Goal: Task Accomplishment & Management: Complete application form

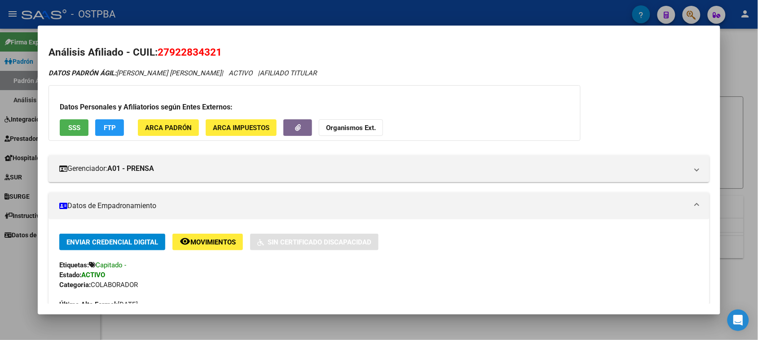
click at [744, 87] on div at bounding box center [379, 170] width 758 height 340
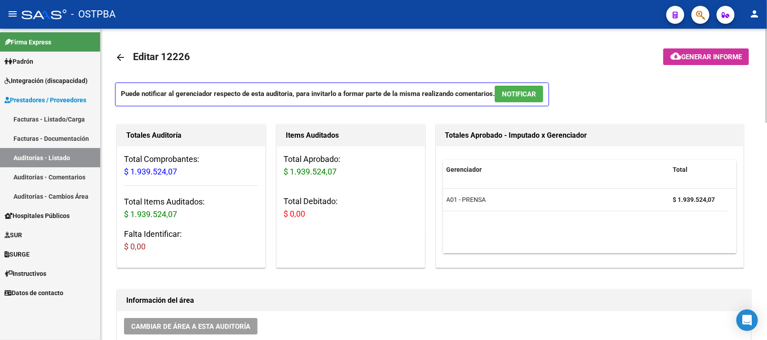
scroll to position [337, 0]
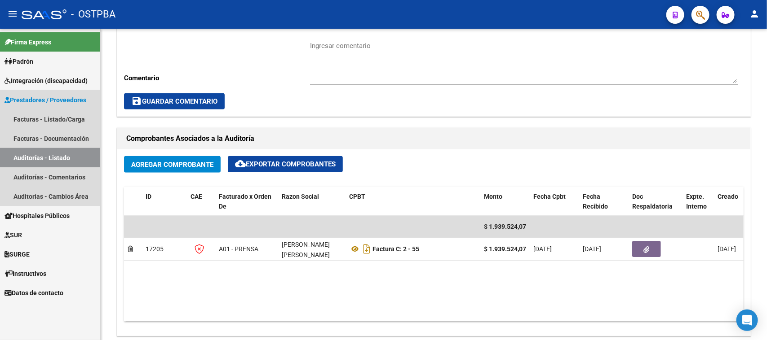
click at [41, 155] on link "Auditorías - Listado" at bounding box center [50, 157] width 100 height 19
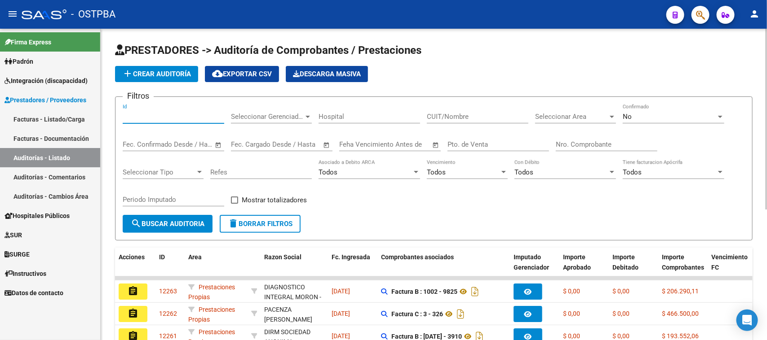
click at [147, 113] on input "Id" at bounding box center [174, 117] width 102 height 8
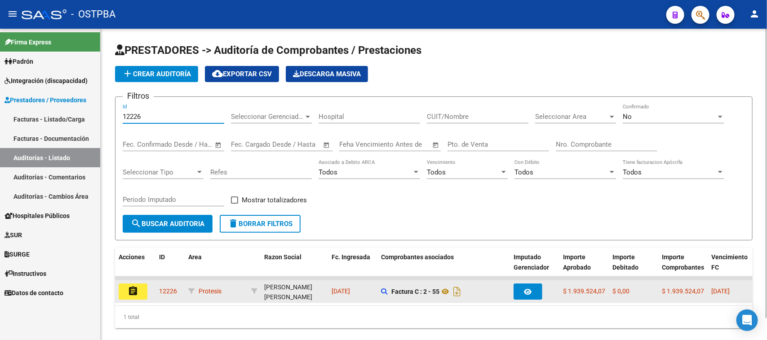
type input "12226"
click at [131, 287] on mat-icon "assignment" at bounding box center [133, 291] width 11 height 11
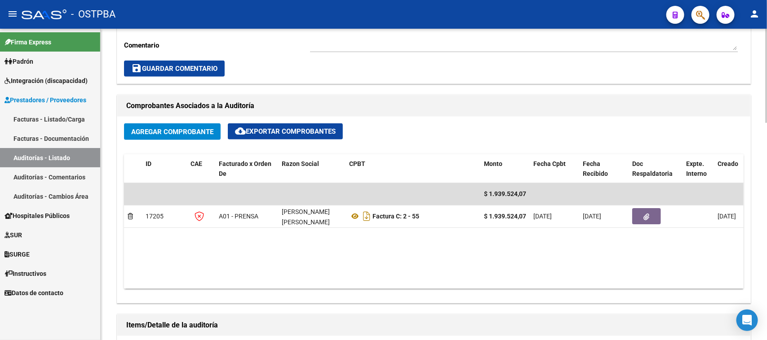
scroll to position [393, 0]
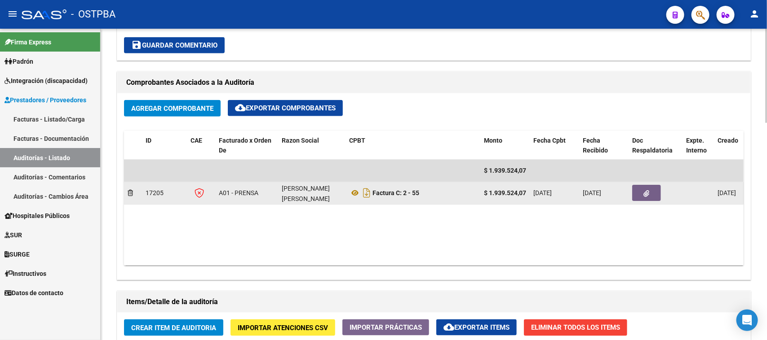
click at [648, 192] on icon "button" at bounding box center [647, 193] width 6 height 7
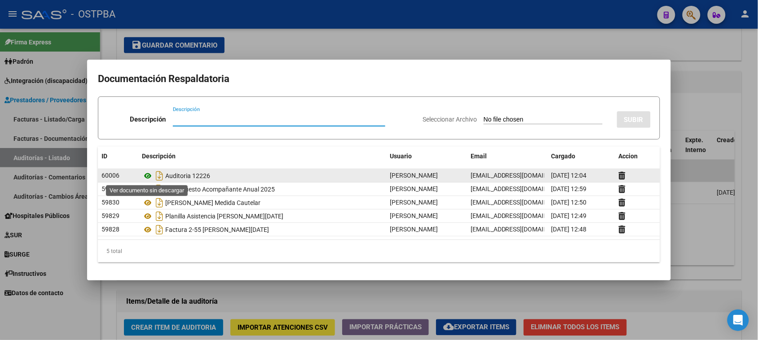
click at [145, 176] on icon at bounding box center [148, 176] width 12 height 11
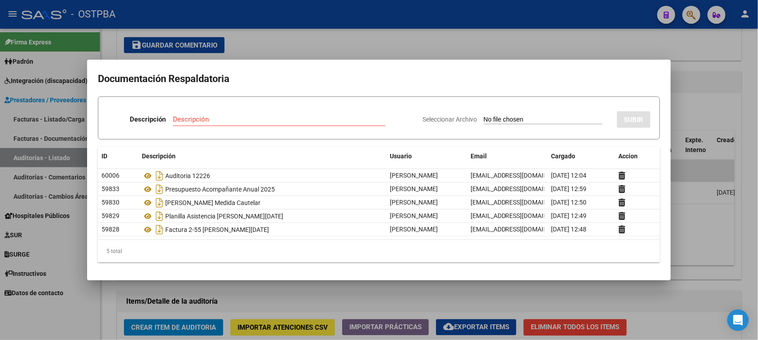
click at [509, 119] on input "Seleccionar Archivo" at bounding box center [543, 120] width 119 height 9
type input "C:\fakepath\Correo - Facturas ENFERMERA - [DATE] y diferencia [DATE] [PERSON_NA…"
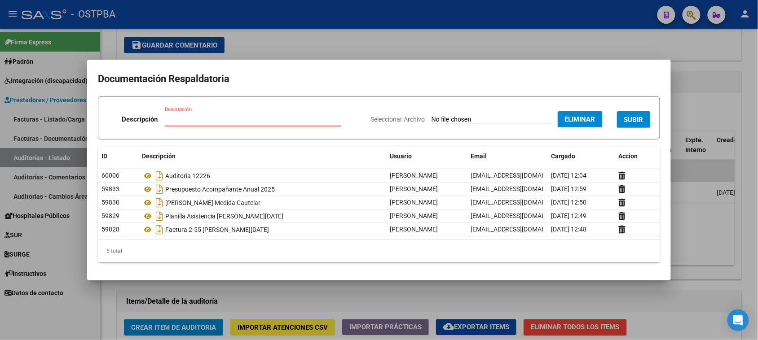
click at [232, 124] on input "Descripción" at bounding box center [253, 119] width 177 height 8
type input "c"
click at [232, 124] on input "Descripción" at bounding box center [253, 119] width 113 height 8
type input "CORREO FACTIRAS JUNI-[DATE]"
click at [632, 117] on span "SUBIR" at bounding box center [633, 120] width 19 height 8
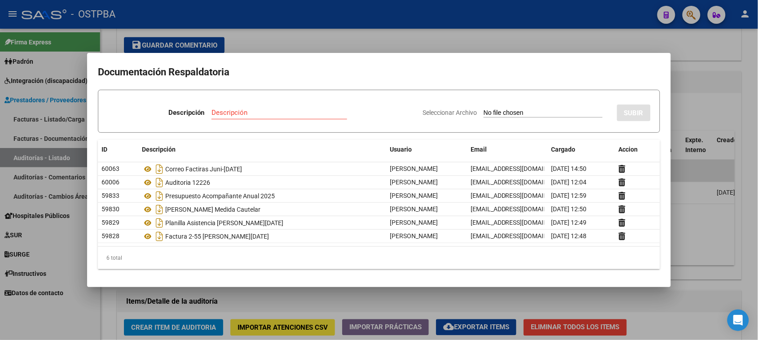
click at [435, 39] on div at bounding box center [379, 170] width 758 height 340
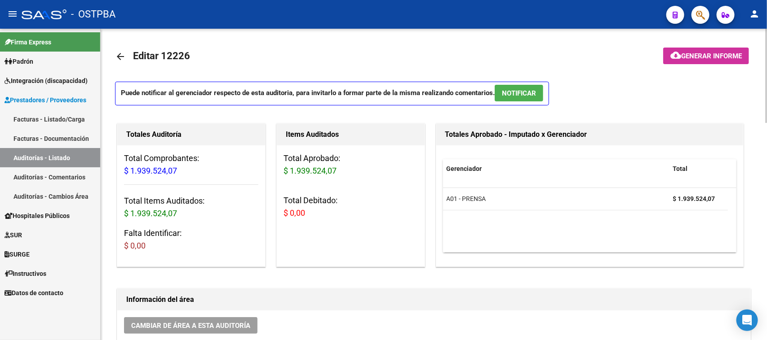
scroll to position [0, 0]
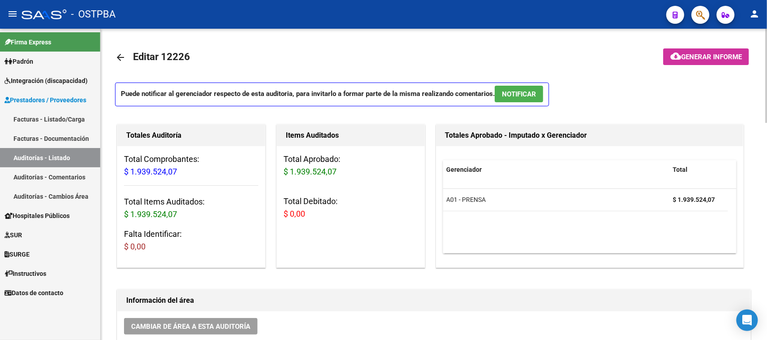
click at [119, 55] on mat-icon "arrow_back" at bounding box center [120, 57] width 11 height 11
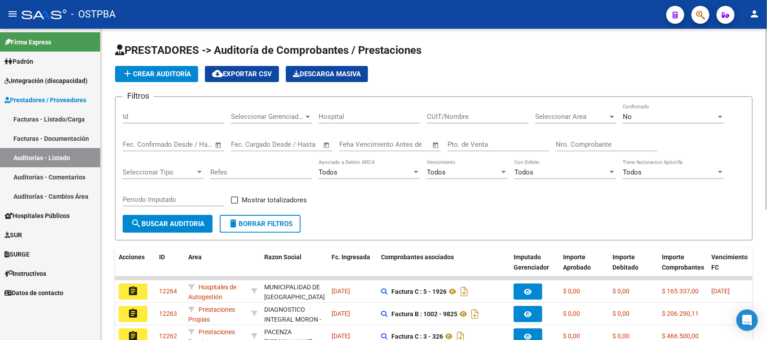
click at [138, 110] on div "Id" at bounding box center [174, 113] width 102 height 19
type input "12232"
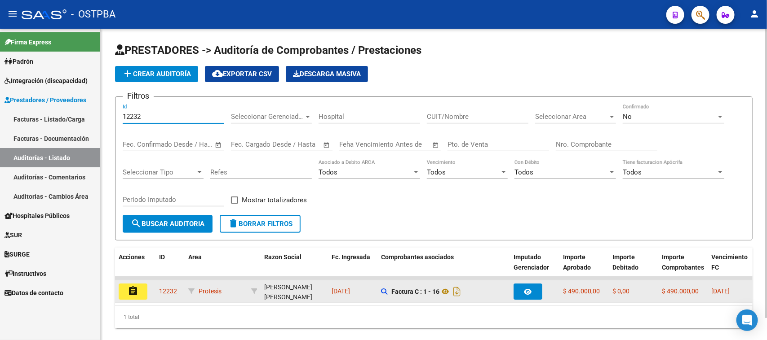
click at [133, 290] on mat-icon "assignment" at bounding box center [133, 291] width 11 height 11
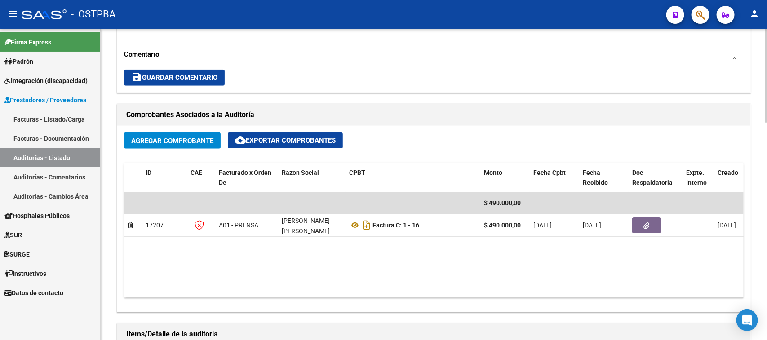
scroll to position [393, 0]
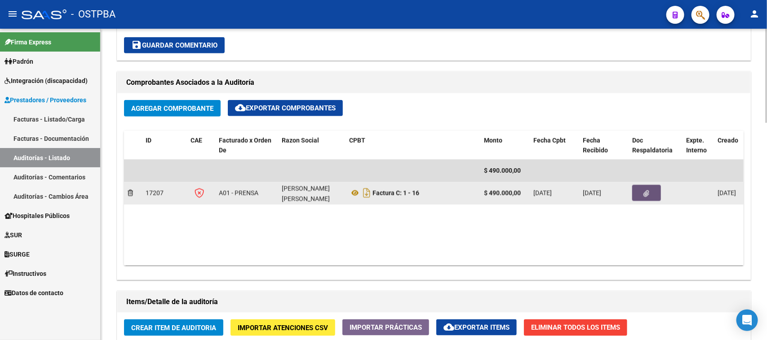
click at [645, 192] on icon "button" at bounding box center [647, 193] width 6 height 7
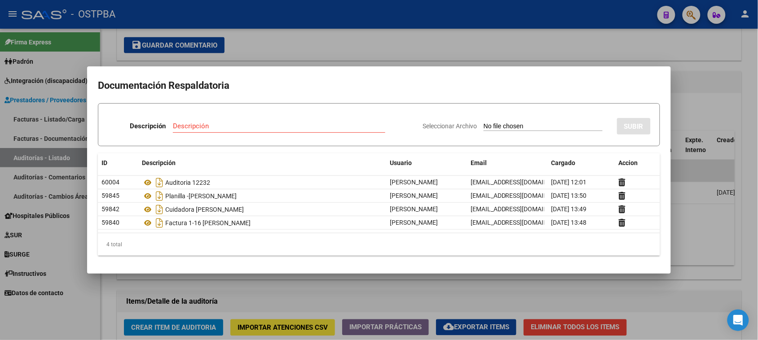
click at [493, 123] on input "Seleccionar Archivo" at bounding box center [543, 127] width 119 height 9
type input "C:\fakepath\PLAN DE TRATAMIENTO ANUAL 2025.pdf"
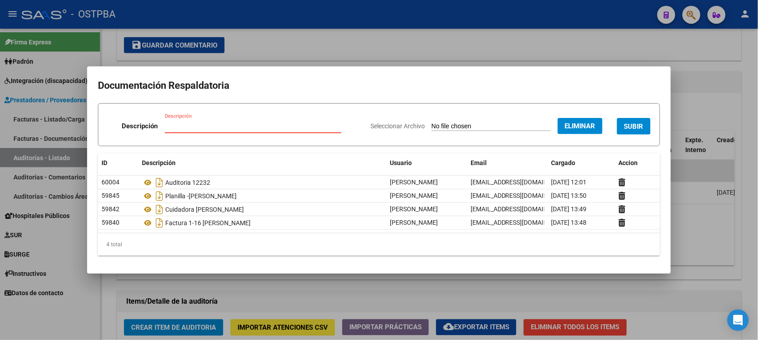
click at [190, 124] on input "Descripción" at bounding box center [253, 126] width 177 height 8
type input "PLAN DE TRATAMIENTO 2025"
click at [268, 121] on div "PLAN DE TRATAMIENTO 2025 Descripción" at bounding box center [253, 125] width 177 height 13
click at [589, 122] on span "Eliminar" at bounding box center [580, 126] width 31 height 8
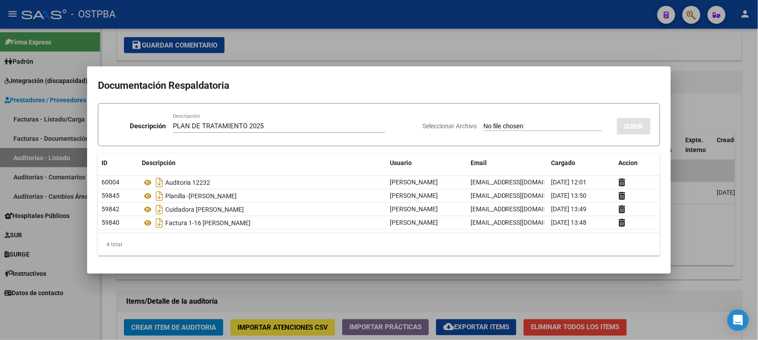
click at [706, 89] on div at bounding box center [379, 170] width 758 height 340
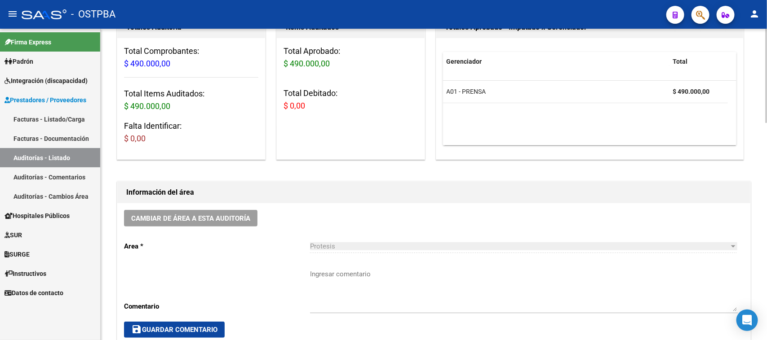
scroll to position [0, 0]
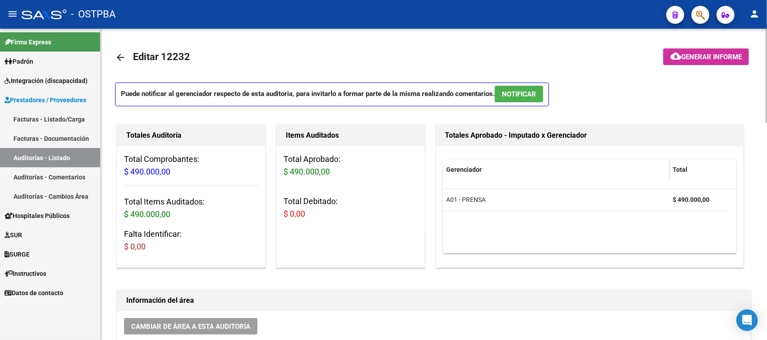
click at [124, 57] on mat-icon "arrow_back" at bounding box center [120, 57] width 11 height 11
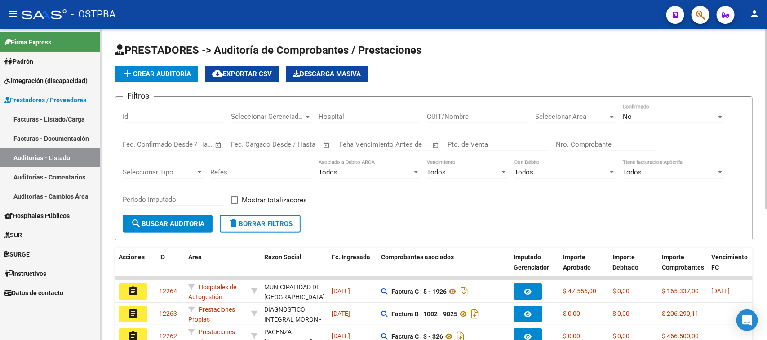
click at [154, 113] on input "Id" at bounding box center [174, 117] width 102 height 8
type input "12221"
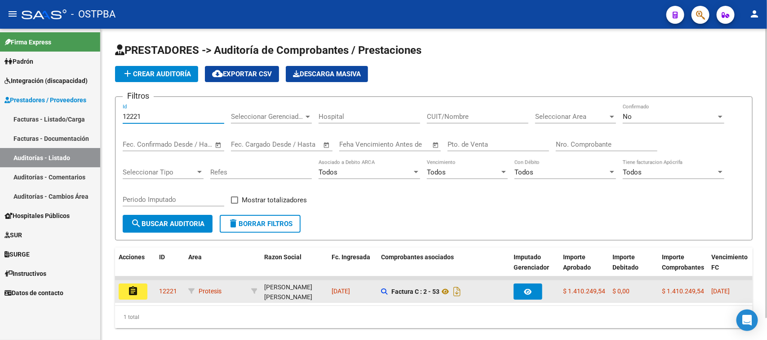
click at [131, 284] on button "assignment" at bounding box center [133, 292] width 29 height 16
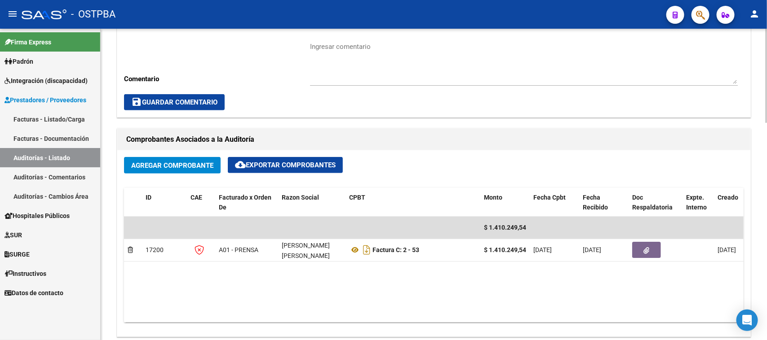
scroll to position [337, 0]
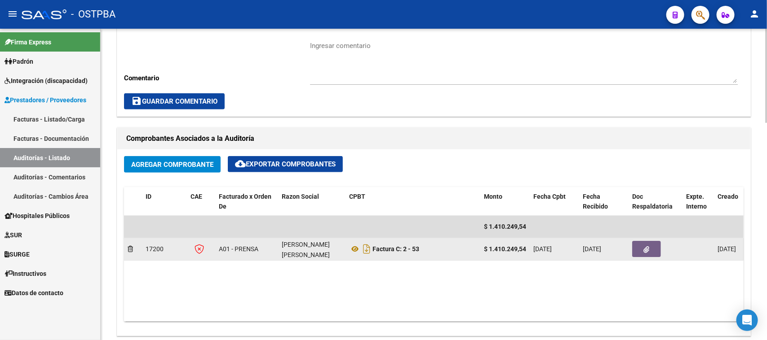
click at [645, 247] on icon "button" at bounding box center [647, 250] width 6 height 7
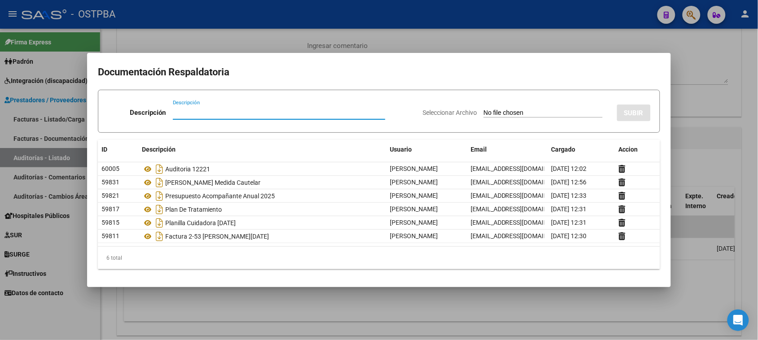
click at [486, 110] on input "Seleccionar Archivo" at bounding box center [543, 113] width 119 height 9
type input "C:\fakepath\Correo - Facturas ENFERMERA - [DATE] y diferencia [DATE] [PERSON_NA…"
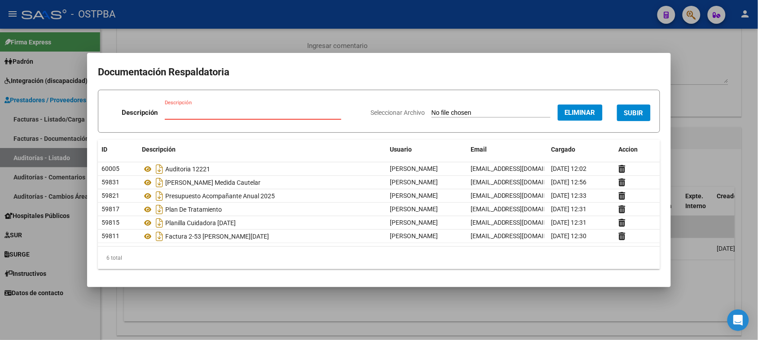
click at [168, 113] on input "Descripción" at bounding box center [253, 113] width 177 height 8
type input "CORREO FACTURAS JUNIO - [DATE]"
click at [629, 110] on span "SUBIR" at bounding box center [633, 113] width 19 height 8
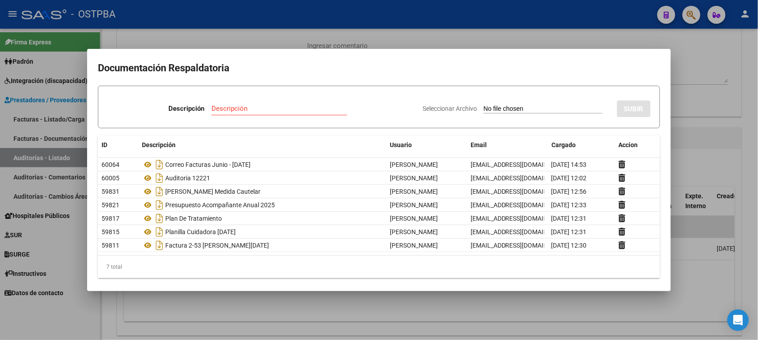
click at [688, 75] on div at bounding box center [379, 170] width 758 height 340
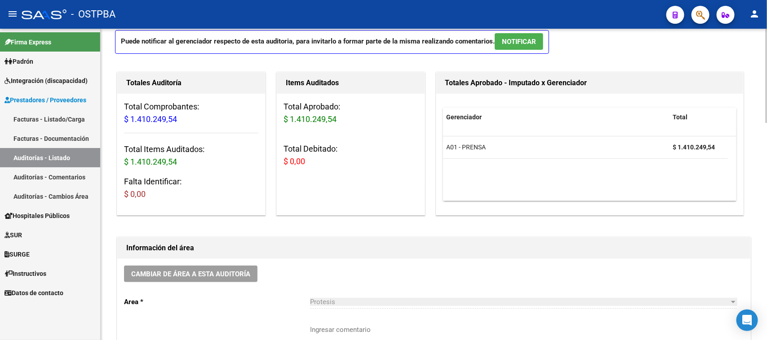
scroll to position [0, 0]
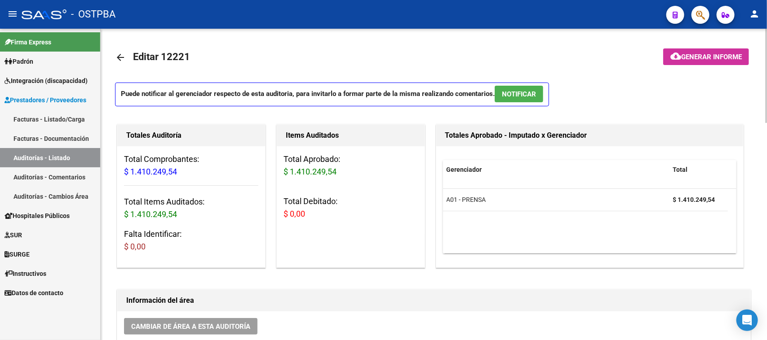
click at [118, 55] on mat-icon "arrow_back" at bounding box center [120, 57] width 11 height 11
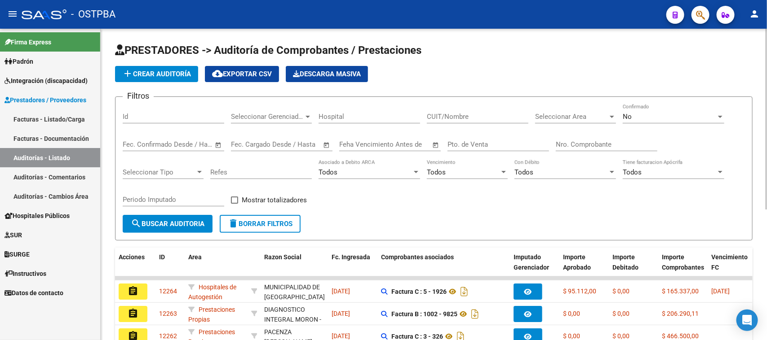
click at [160, 108] on div "Id" at bounding box center [174, 113] width 102 height 19
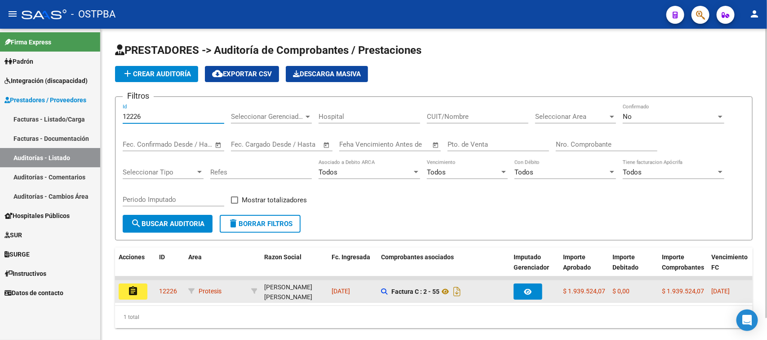
type input "12226"
click at [132, 287] on mat-icon "assignment" at bounding box center [133, 291] width 11 height 11
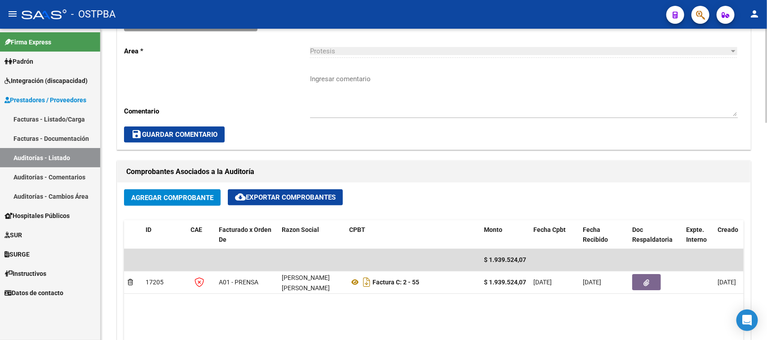
scroll to position [393, 0]
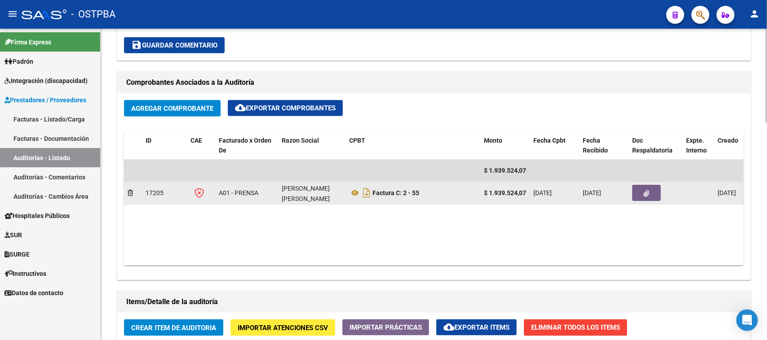
click at [645, 190] on icon "button" at bounding box center [647, 193] width 6 height 7
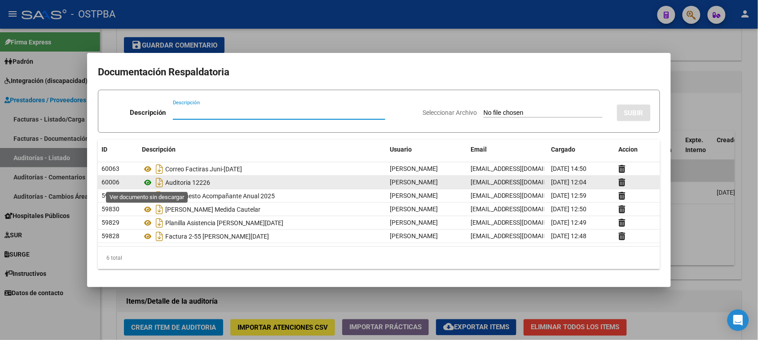
click at [146, 182] on icon at bounding box center [148, 182] width 12 height 11
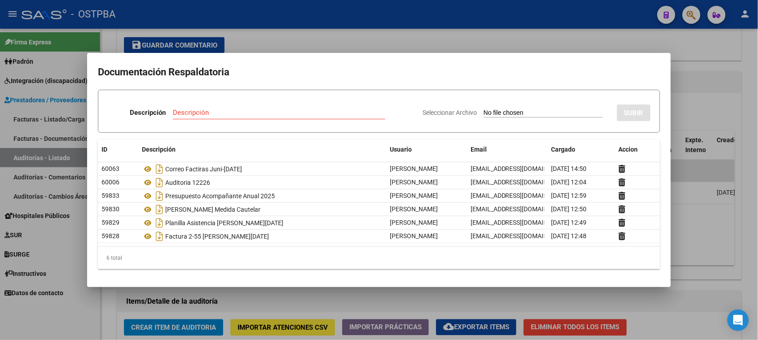
click at [702, 101] on div at bounding box center [379, 170] width 758 height 340
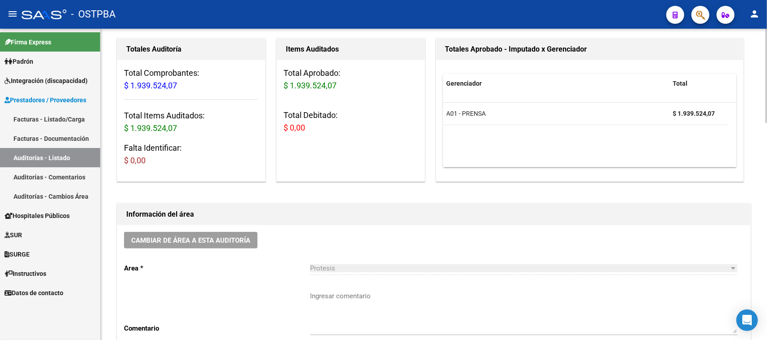
scroll to position [0, 0]
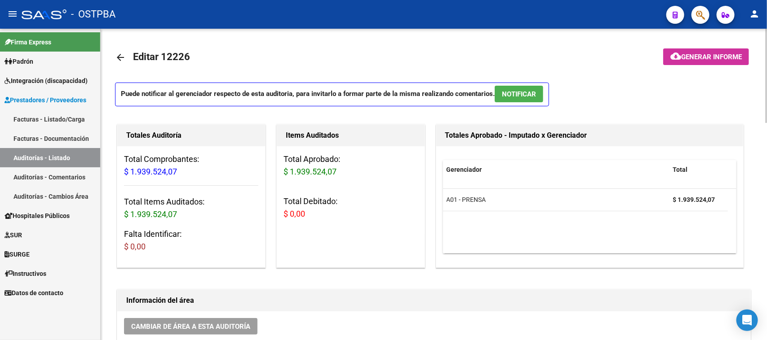
click at [118, 53] on mat-icon "arrow_back" at bounding box center [120, 57] width 11 height 11
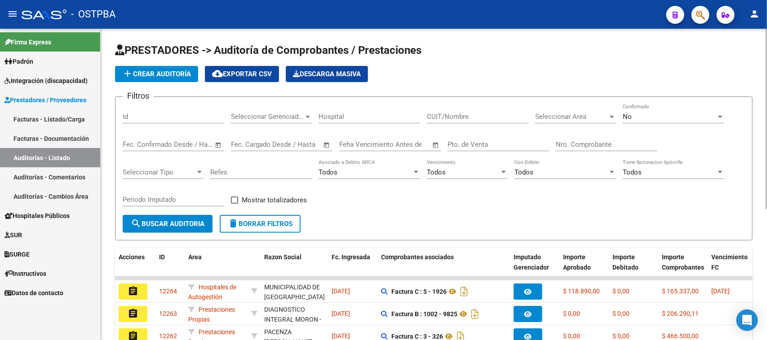
click at [153, 116] on input "Id" at bounding box center [174, 117] width 102 height 8
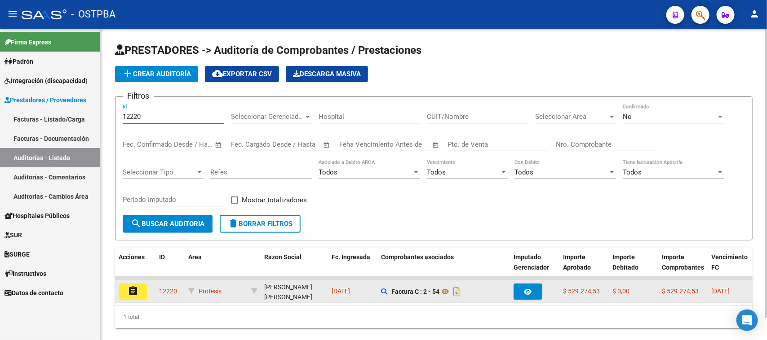
type input "12220"
click at [132, 287] on mat-icon "assignment" at bounding box center [133, 291] width 11 height 11
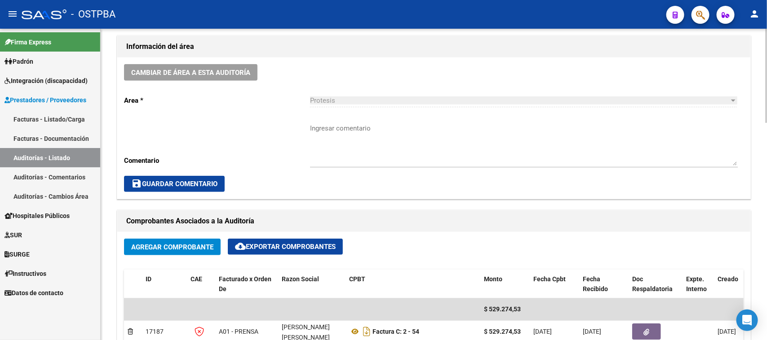
scroll to position [281, 0]
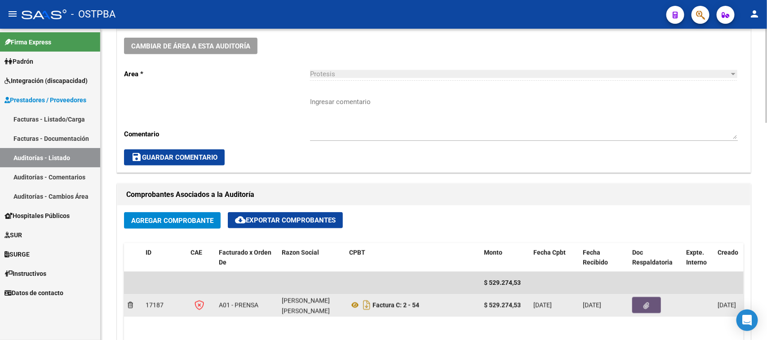
click at [645, 306] on icon "button" at bounding box center [647, 306] width 6 height 7
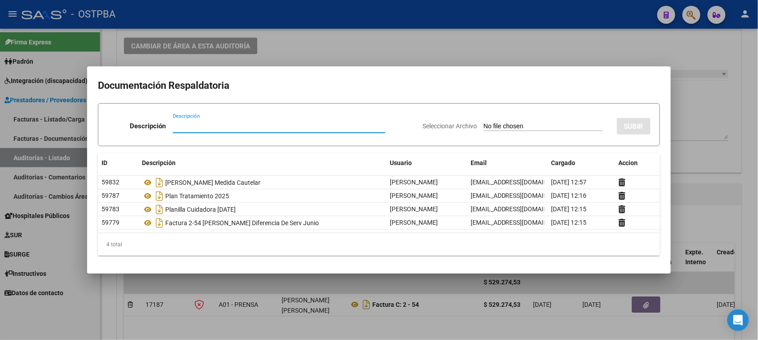
click at [508, 124] on input "Seleccionar Archivo" at bounding box center [543, 127] width 119 height 9
type input "C:\fakepath\AUDITORIA 12220.pdf"
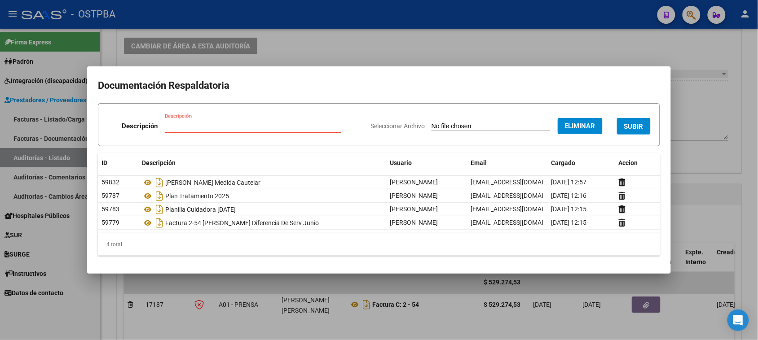
click at [202, 126] on input "Descripción" at bounding box center [253, 126] width 177 height 8
type input "AUDITORIA 12220"
click at [642, 124] on span "SUBIR" at bounding box center [633, 127] width 19 height 8
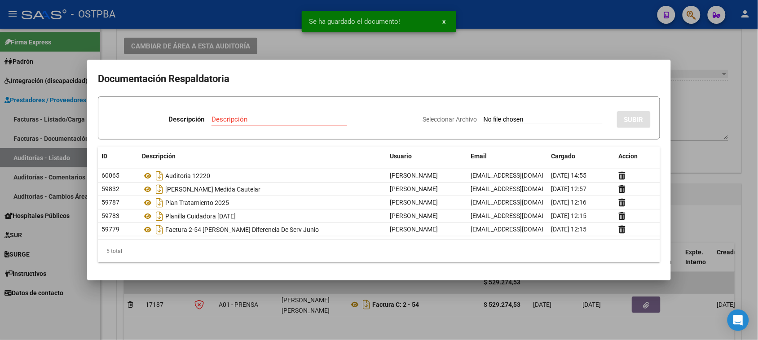
click at [517, 119] on input "Seleccionar Archivo" at bounding box center [543, 120] width 119 height 9
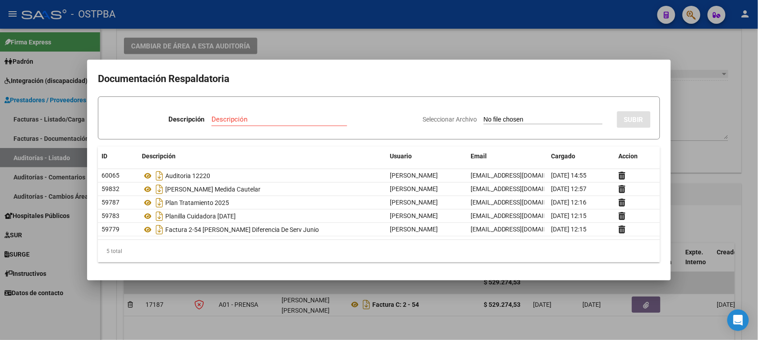
type input "C:\fakepath\Correo - Facturas ENFERMERA - [DATE] y diferencia [DATE] [PERSON_NA…"
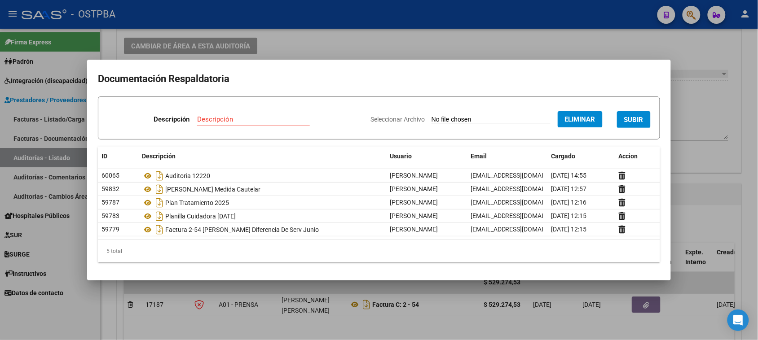
click at [226, 120] on input "Descripción" at bounding box center [253, 119] width 113 height 8
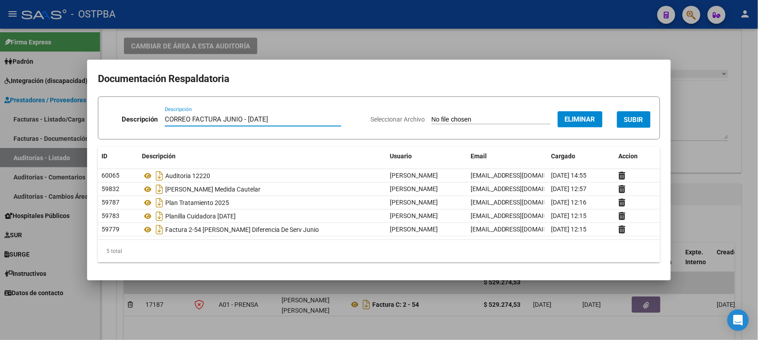
type input "CORREO FACTURA JUNIO - [DATE]"
click at [632, 117] on span "SUBIR" at bounding box center [633, 120] width 19 height 8
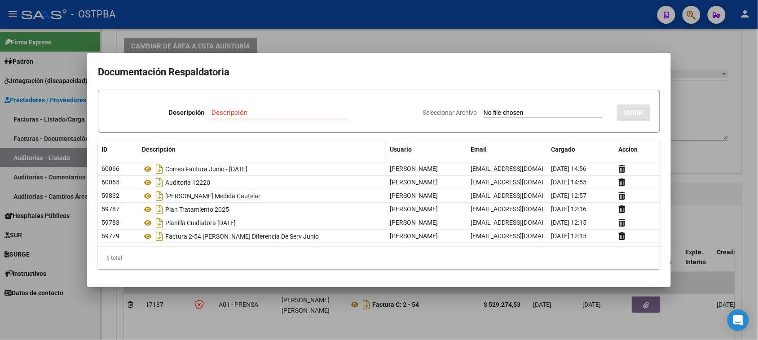
click at [166, 149] on span "Descripción" at bounding box center [159, 149] width 34 height 7
click at [706, 48] on div at bounding box center [379, 170] width 758 height 340
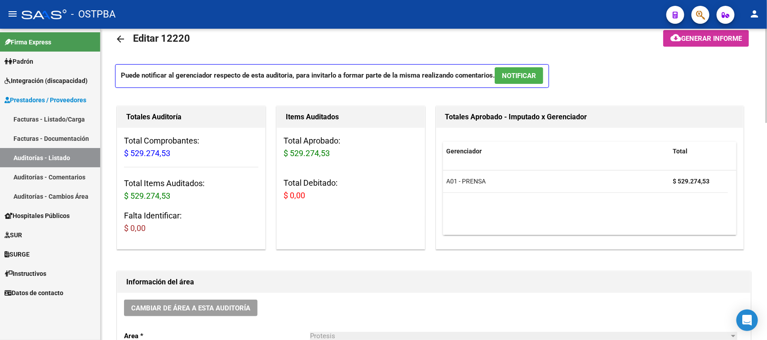
scroll to position [0, 0]
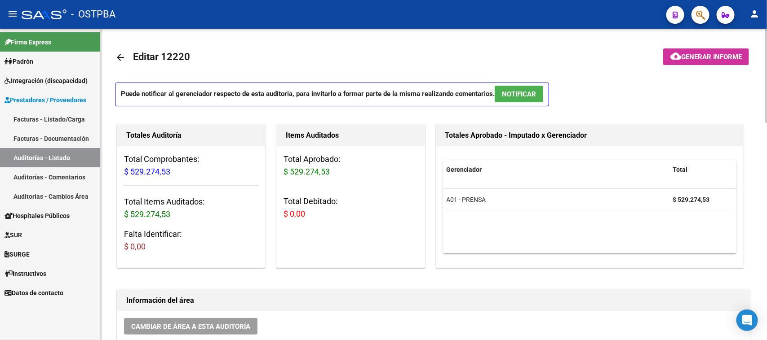
click at [119, 54] on mat-icon "arrow_back" at bounding box center [120, 57] width 11 height 11
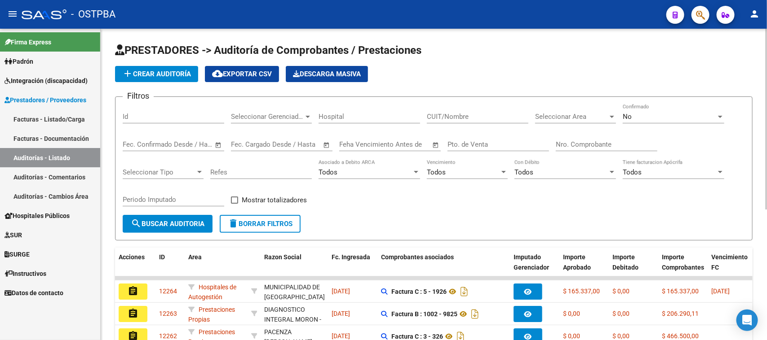
click at [45, 117] on link "Facturas - Listado/Carga" at bounding box center [50, 119] width 100 height 19
